Goal: Communication & Community: Share content

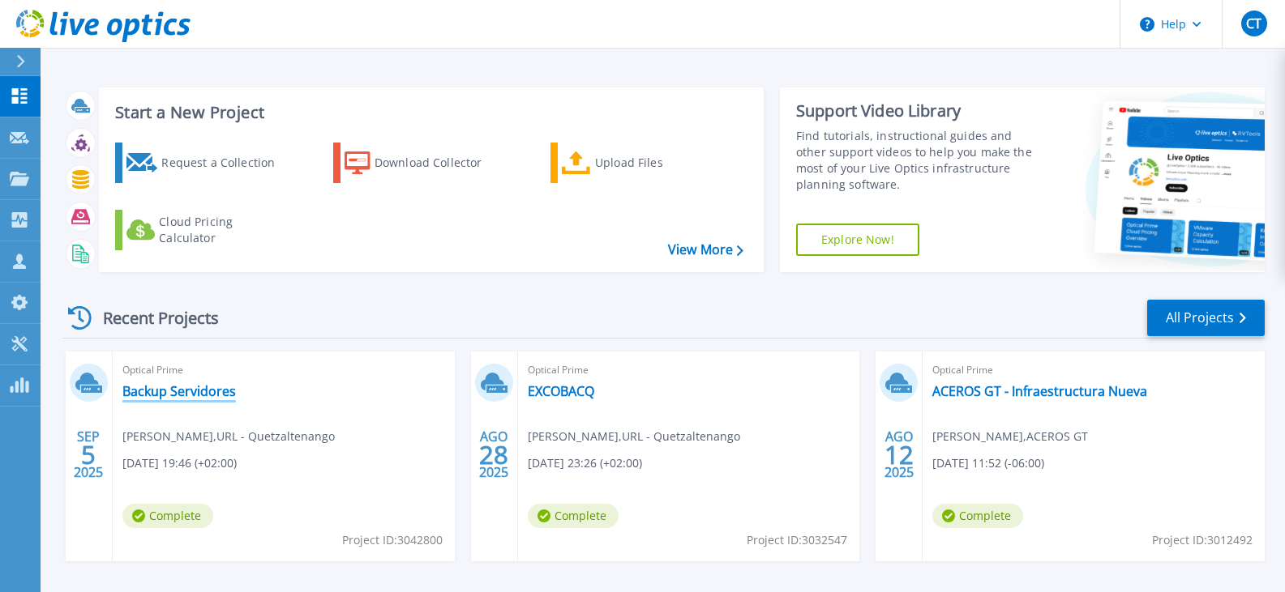
click at [206, 392] on link "Backup Servidores" at bounding box center [178, 391] width 113 height 16
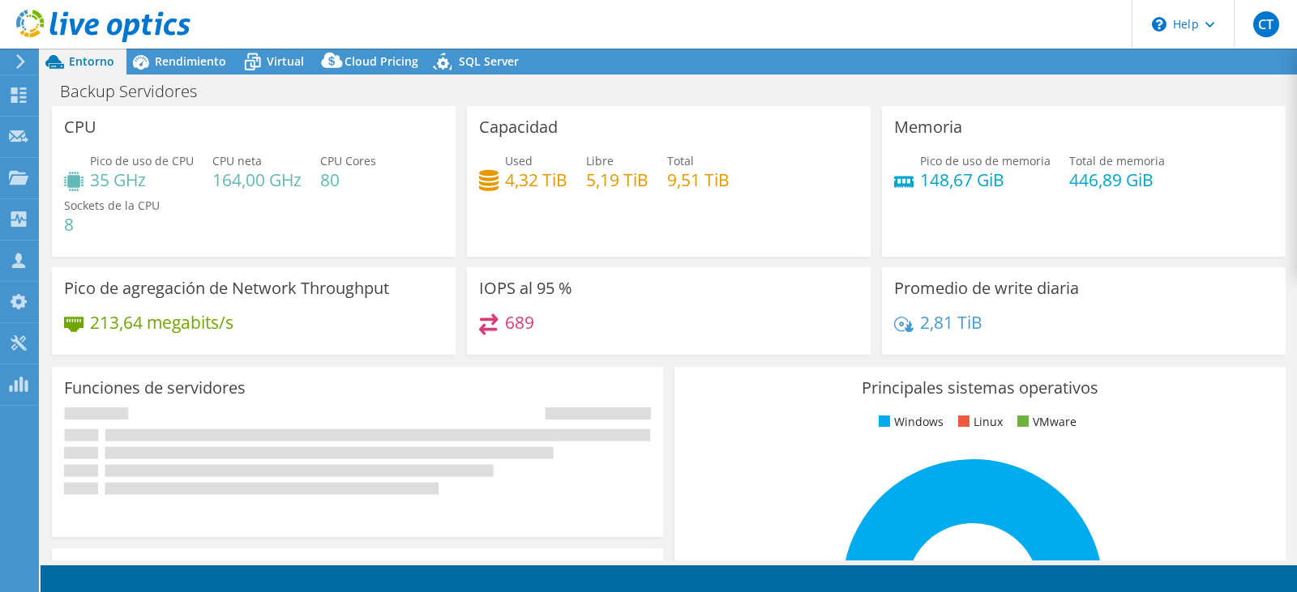
select select "USD"
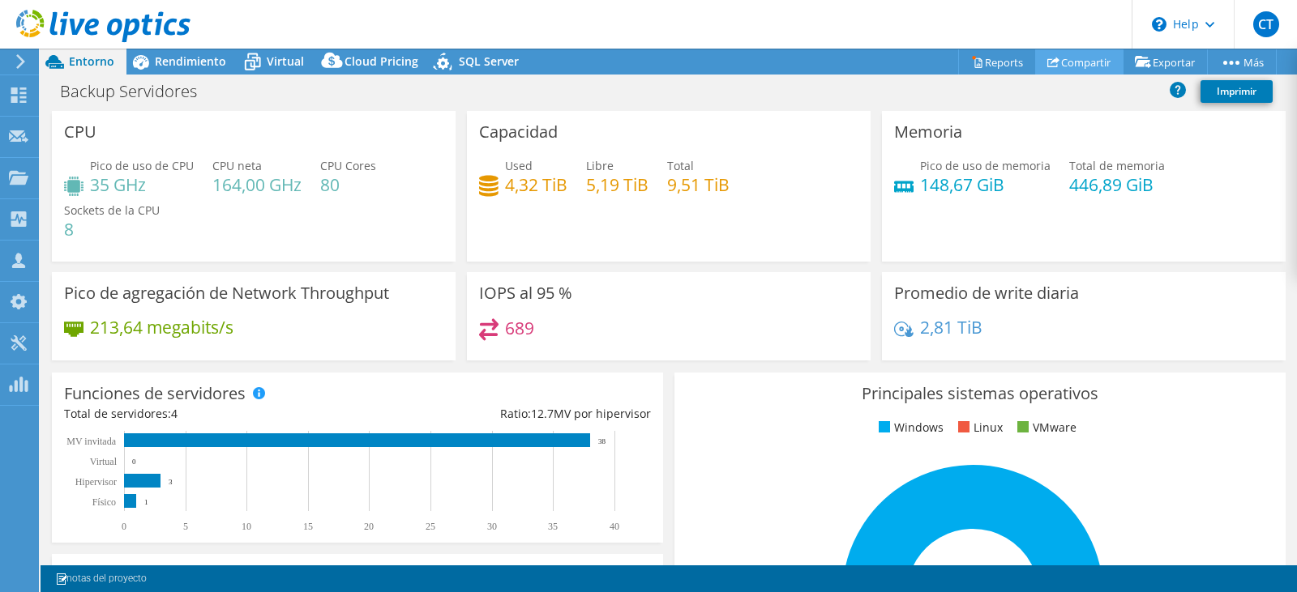
click at [1078, 66] on link "Compartir" at bounding box center [1079, 61] width 88 height 25
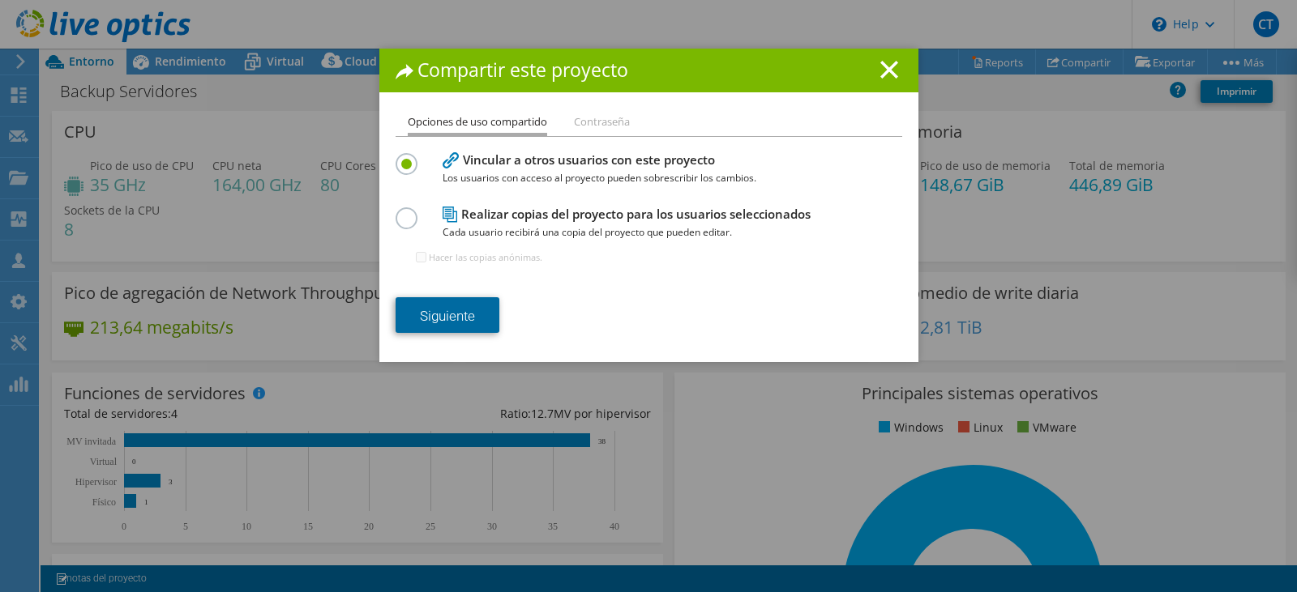
click at [439, 309] on link "Siguiente" at bounding box center [448, 315] width 104 height 36
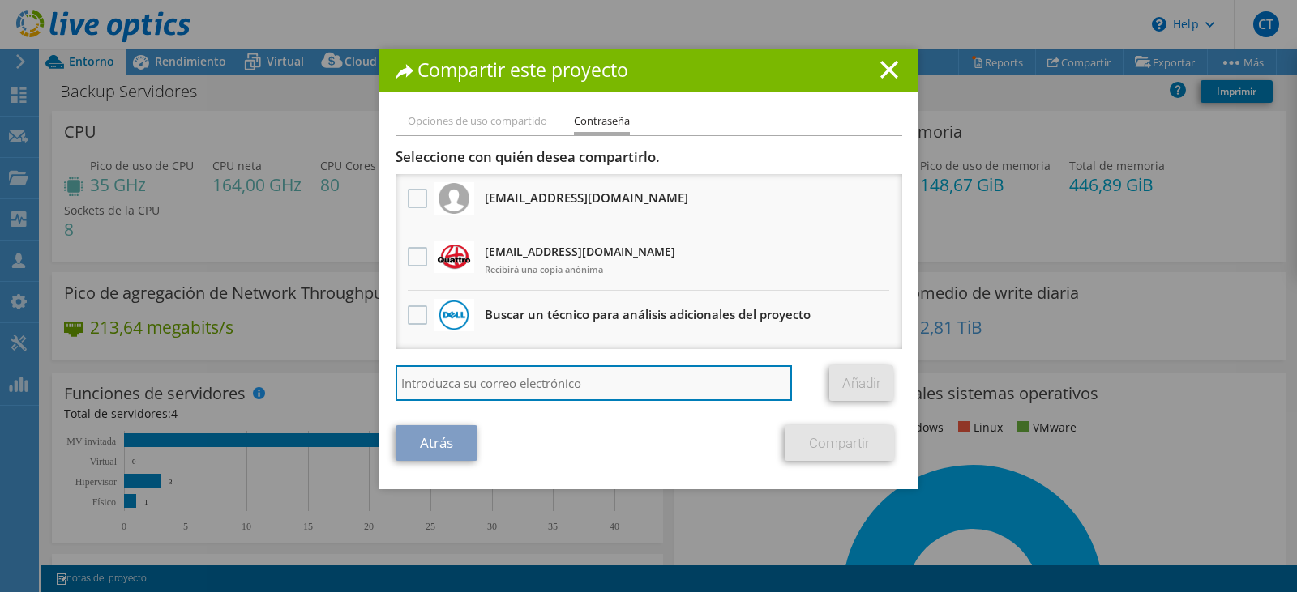
click at [520, 383] on input "search" at bounding box center [594, 384] width 397 height 36
type input "[EMAIL_ADDRESS][DOMAIN_NAME]"
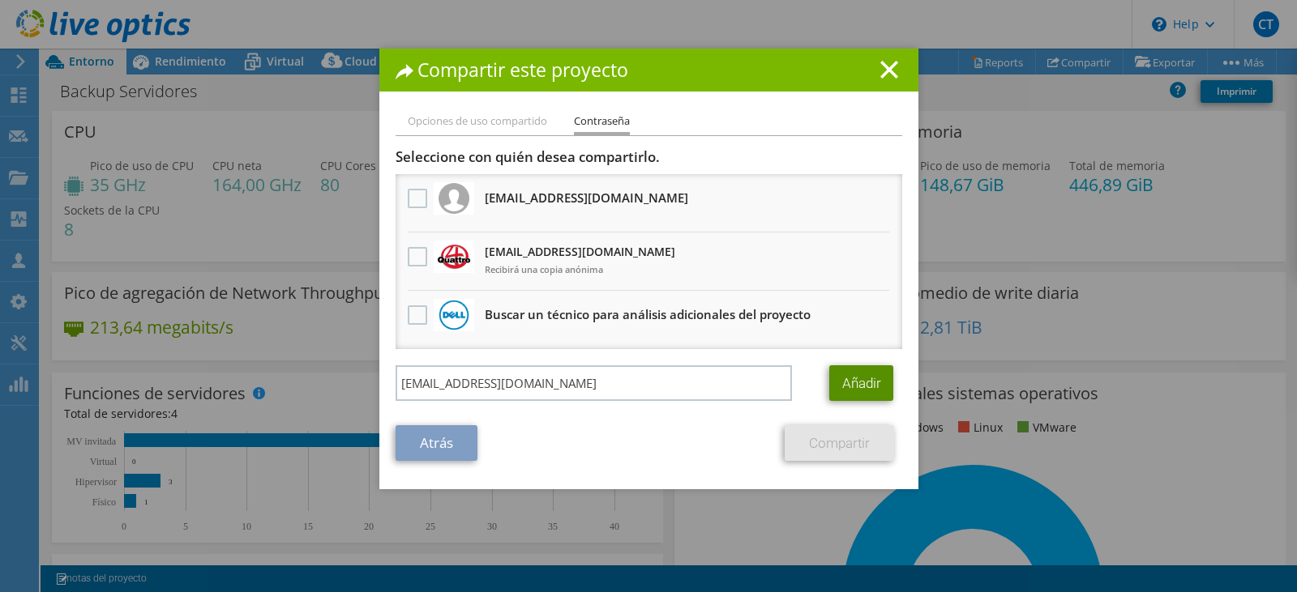
click at [851, 385] on link "Añadir" at bounding box center [861, 384] width 64 height 36
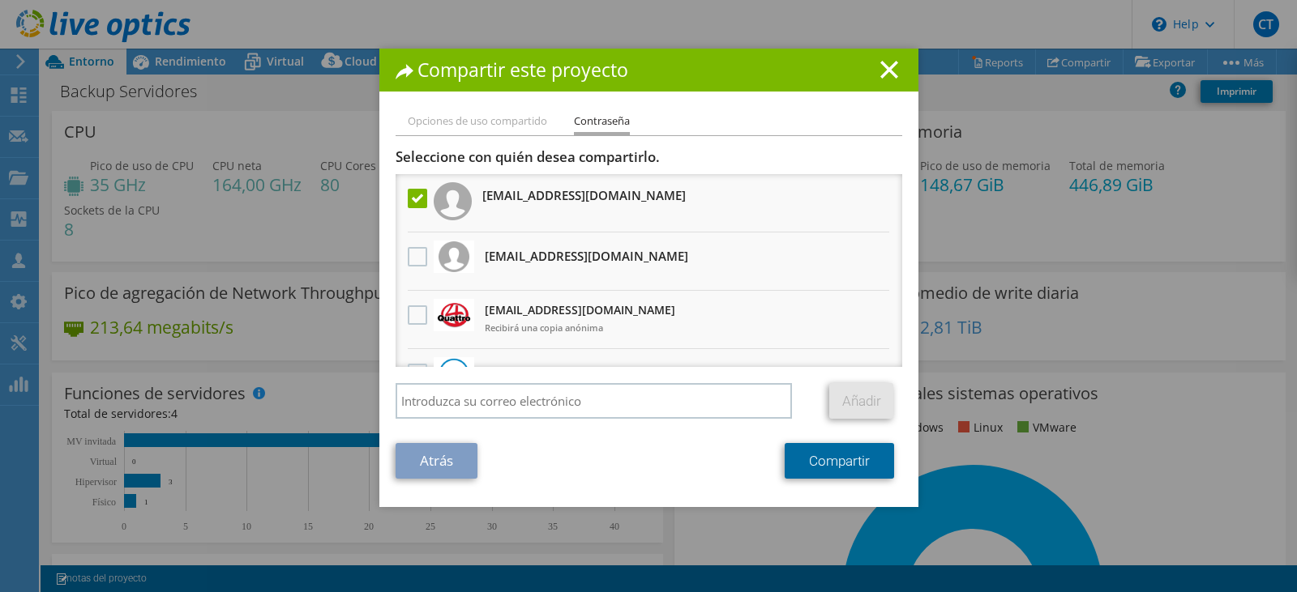
click at [800, 469] on link "Compartir" at bounding box center [839, 461] width 109 height 36
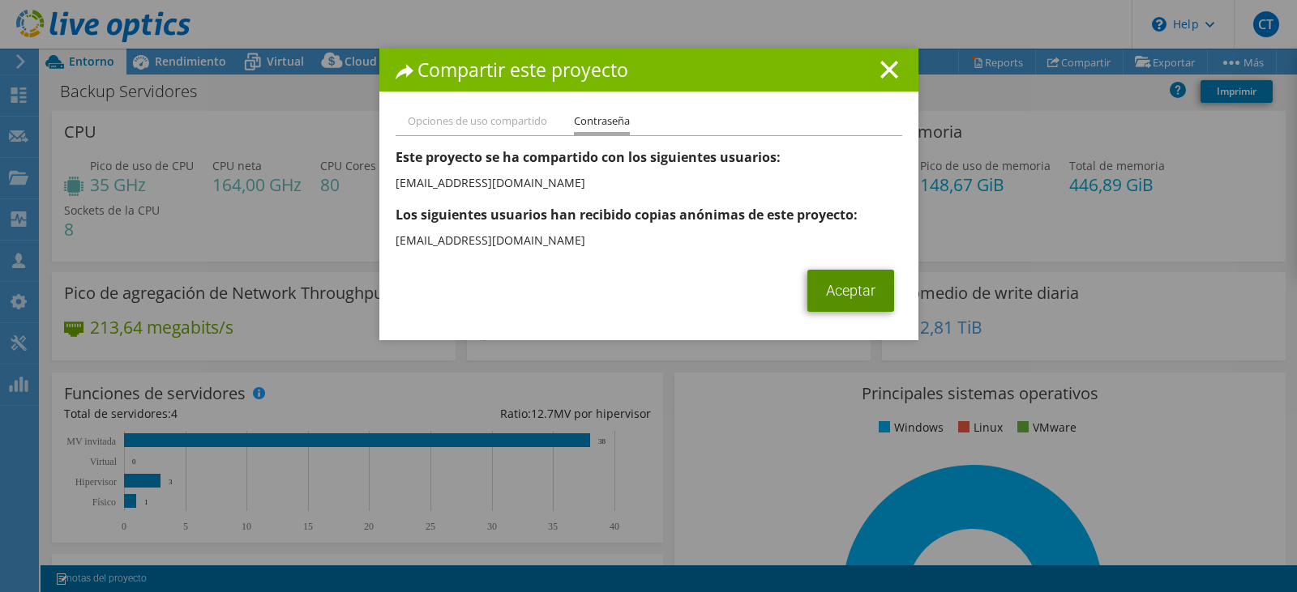
click at [840, 294] on link "Aceptar" at bounding box center [850, 291] width 87 height 42
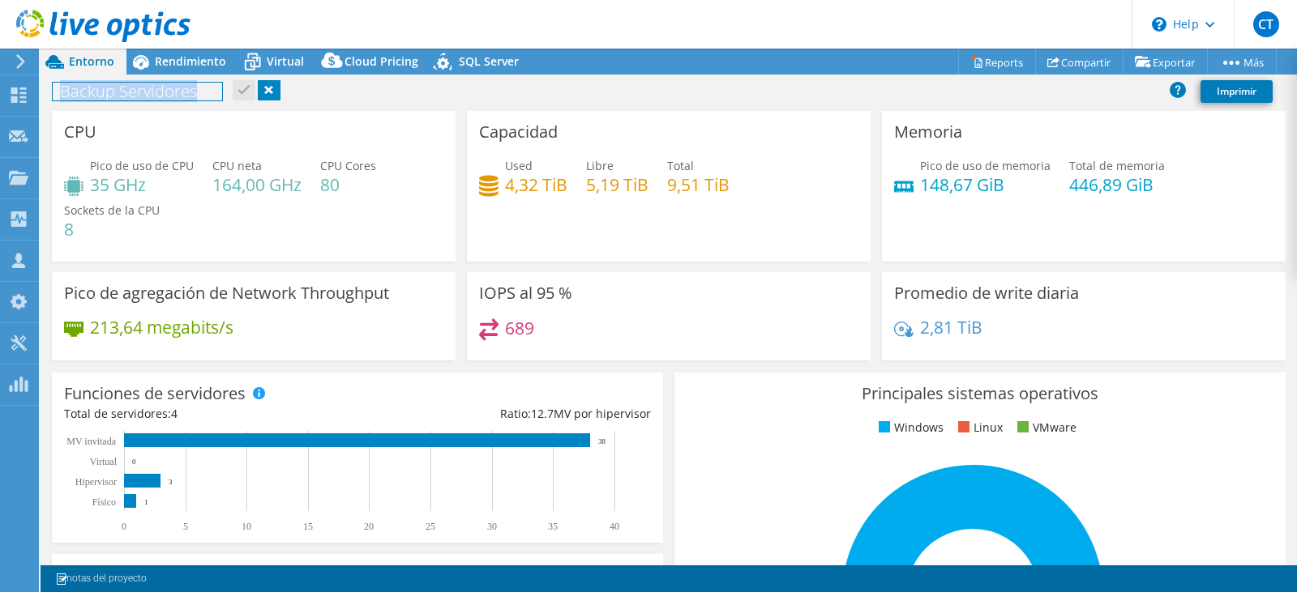
drag, startPoint x: 52, startPoint y: 98, endPoint x: 199, endPoint y: 94, distance: 147.6
click at [199, 94] on div "Backup Servidores Imprimir" at bounding box center [669, 91] width 1256 height 30
copy h1 "Backup Servidores"
click at [799, 19] on header "CT Asociado de canal [PERSON_NAME] [EMAIL_ADDRESS][DOMAIN_NAME] GQ S.A. My Prof…" at bounding box center [648, 24] width 1297 height 49
